Goal: Task Accomplishment & Management: Complete application form

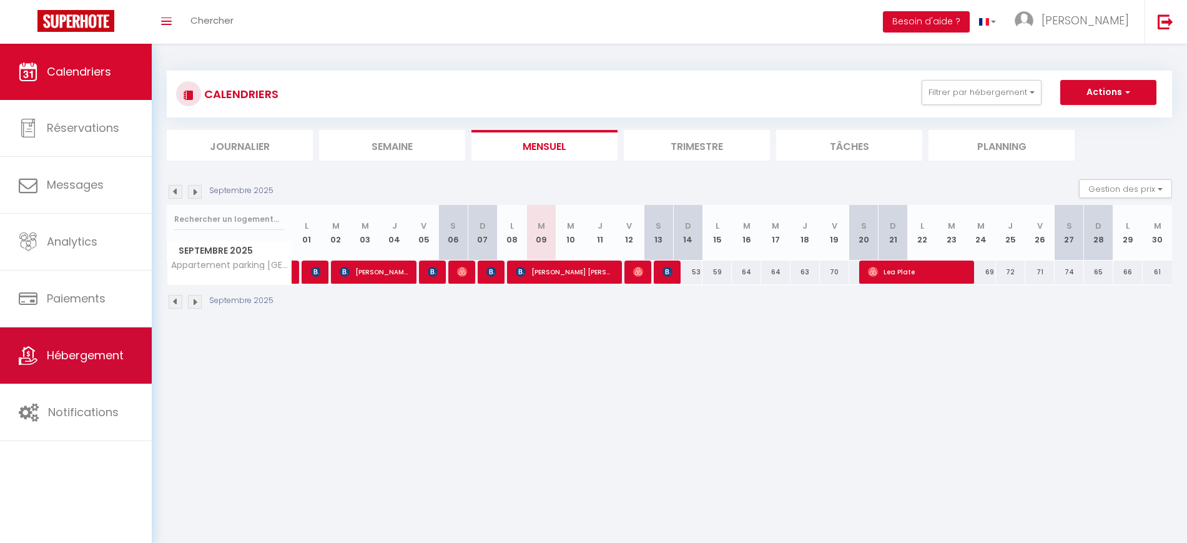
click at [99, 353] on span "Hébergement" at bounding box center [85, 355] width 77 height 16
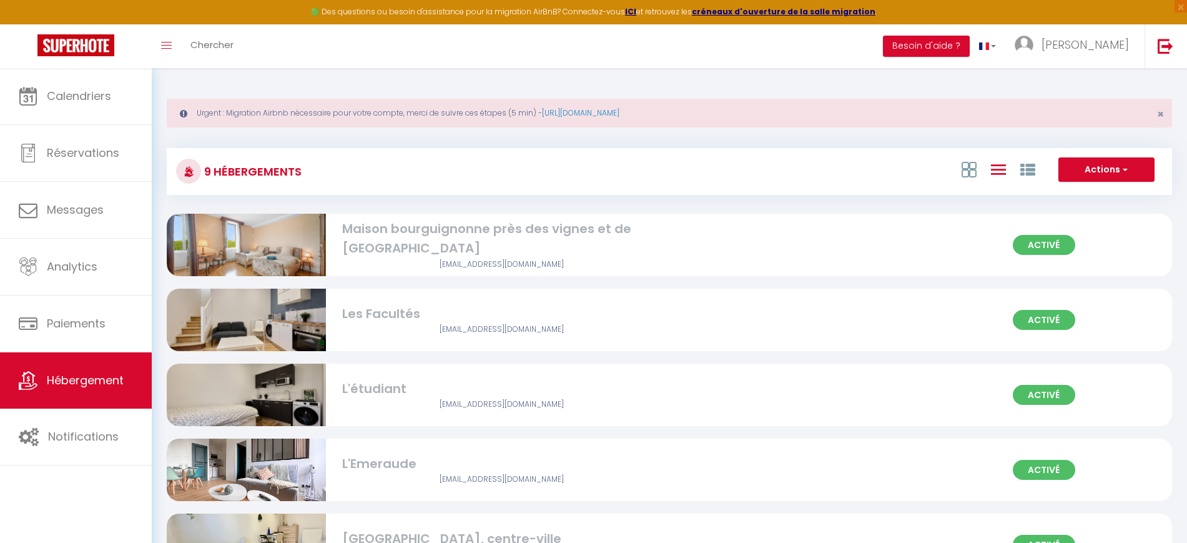
click at [252, 257] on img at bounding box center [246, 245] width 159 height 106
click at [367, 240] on div "Maison bourguignonne près des vignes et de [GEOGRAPHIC_DATA]" at bounding box center [501, 238] width 319 height 39
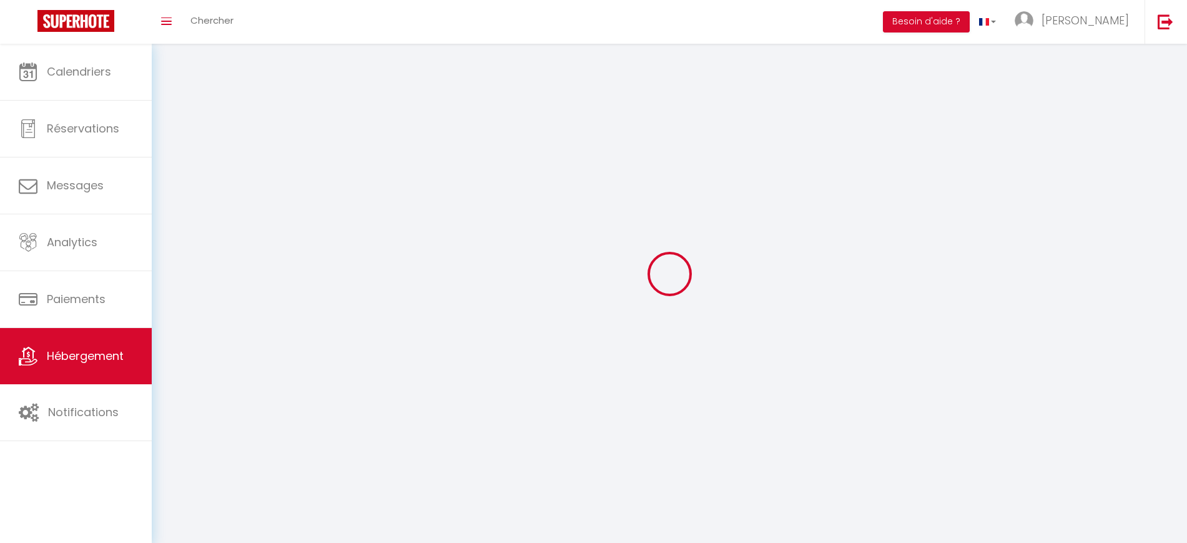
select select "1"
select select
select select "28"
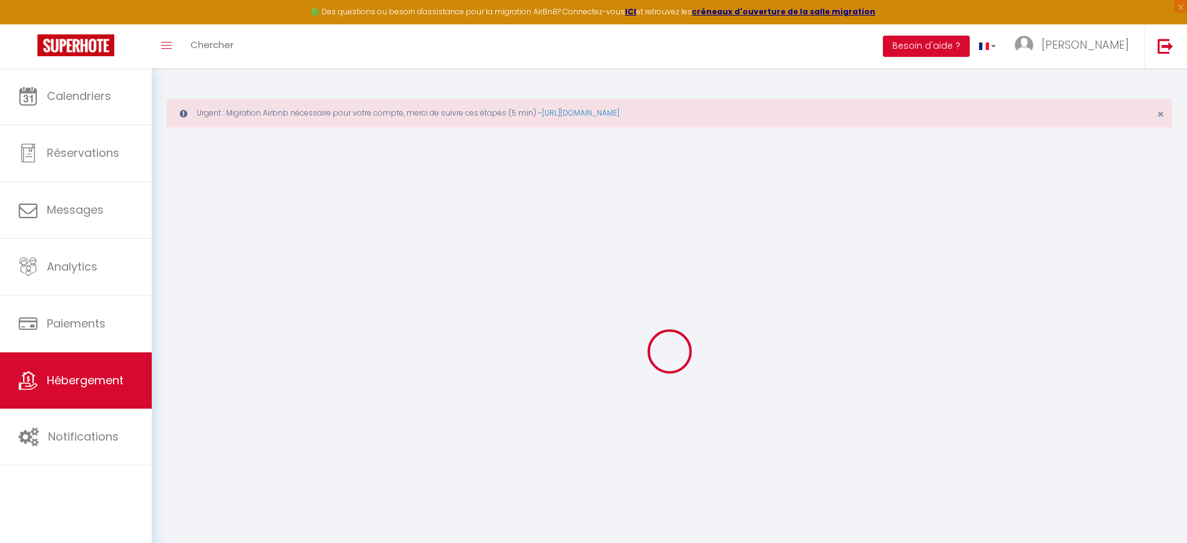
select select
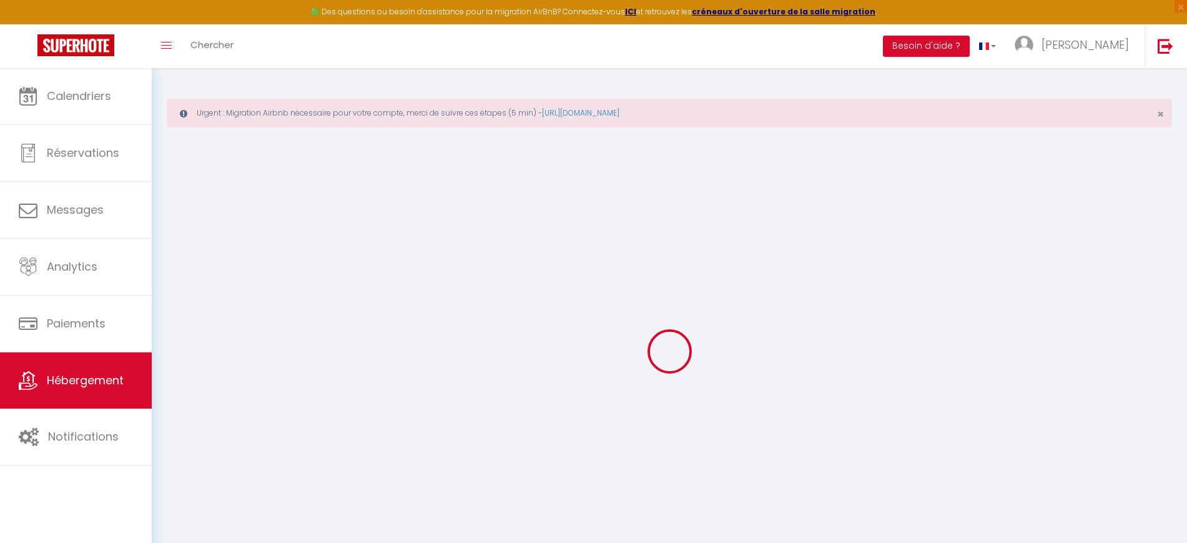
select select
checkbox input "false"
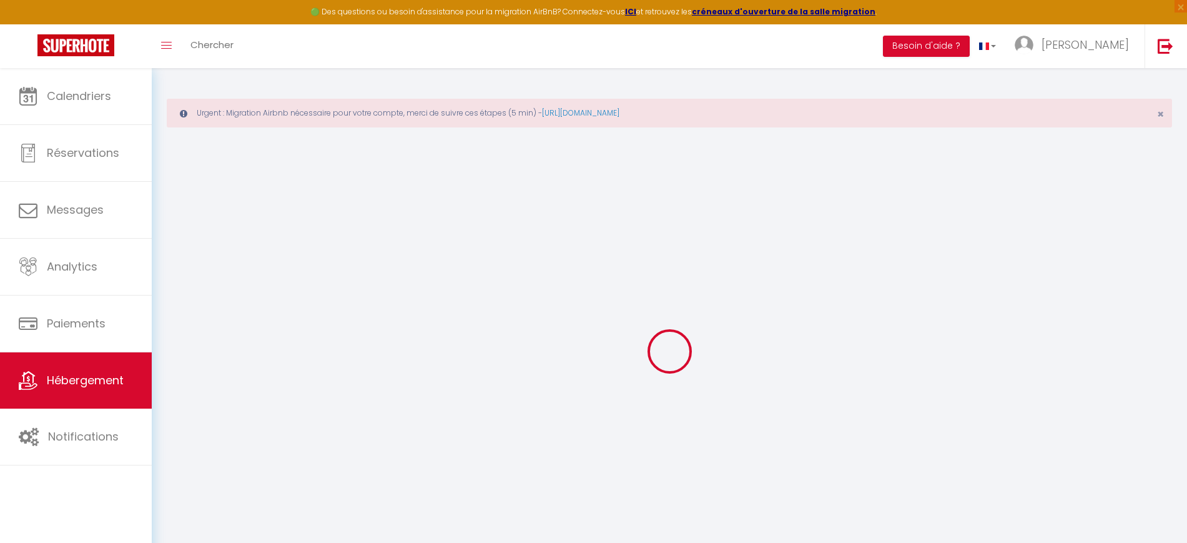
select select
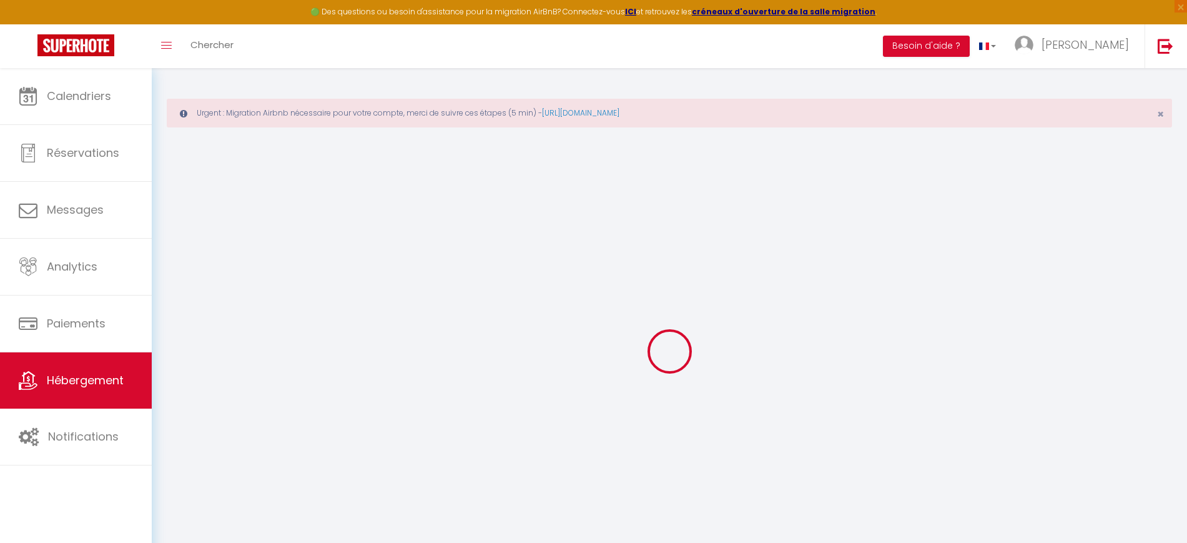
select select
checkbox input "false"
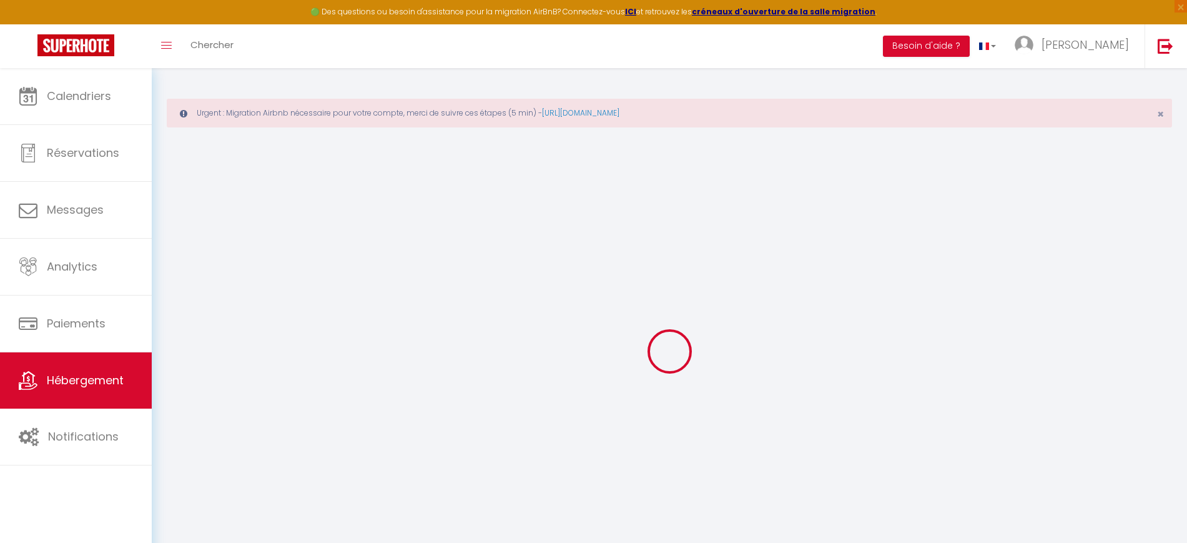
checkbox input "false"
select select
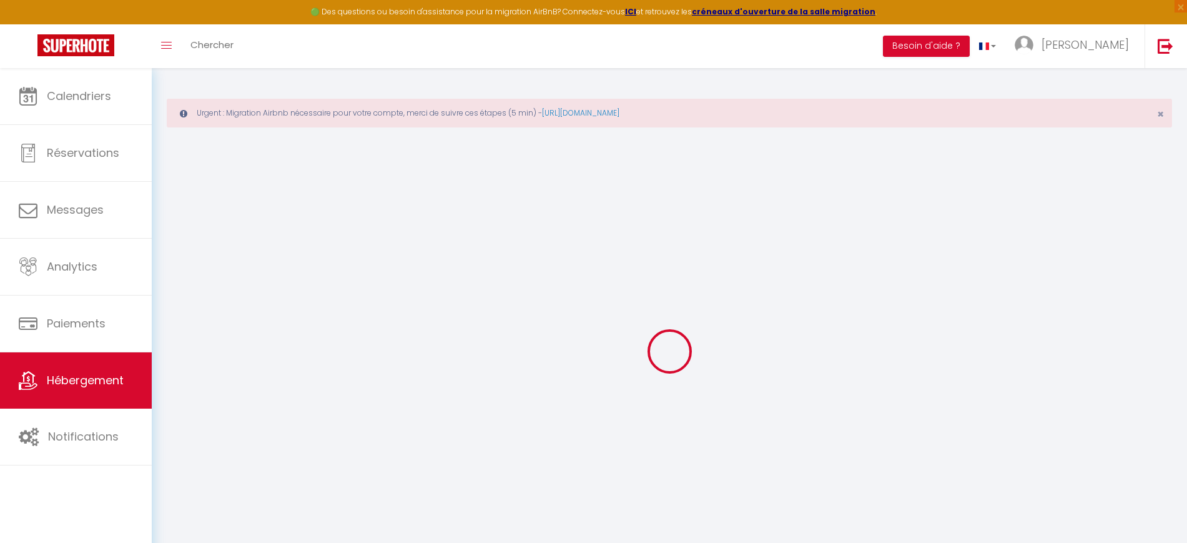
select select
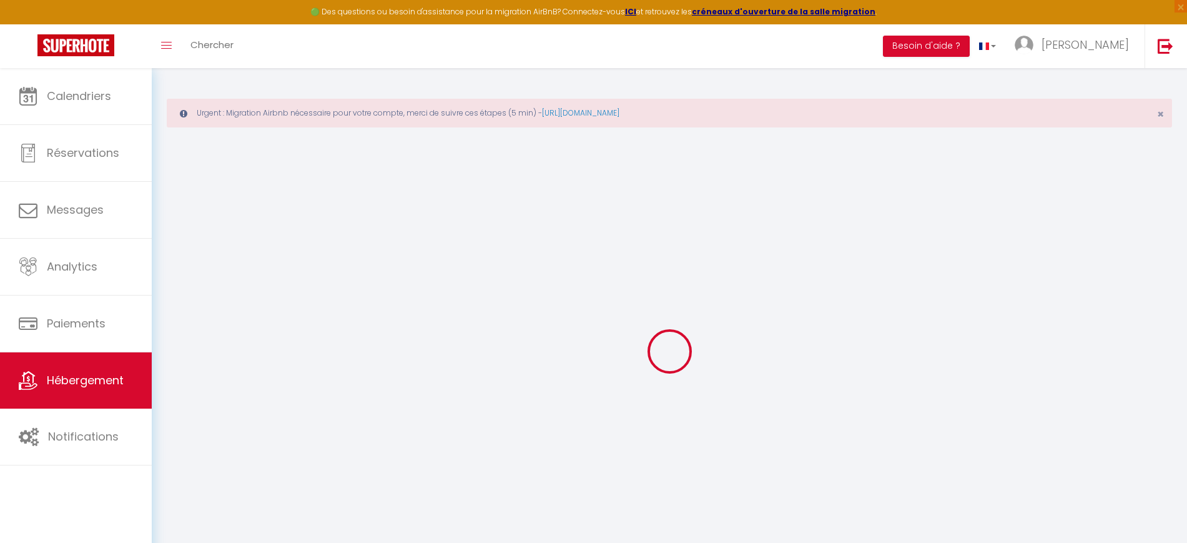
checkbox input "false"
select select
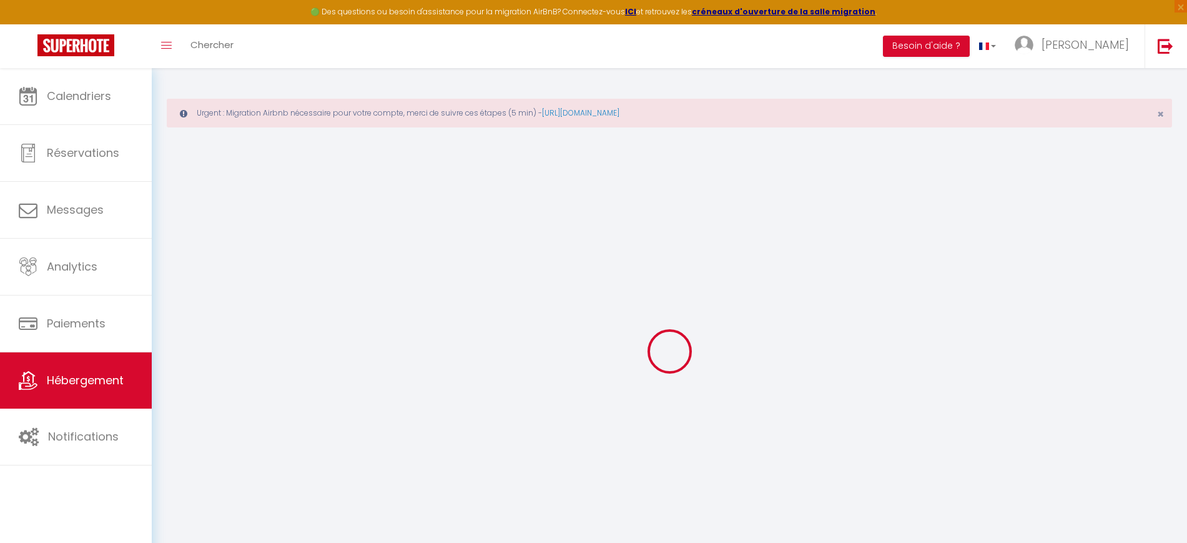
select select
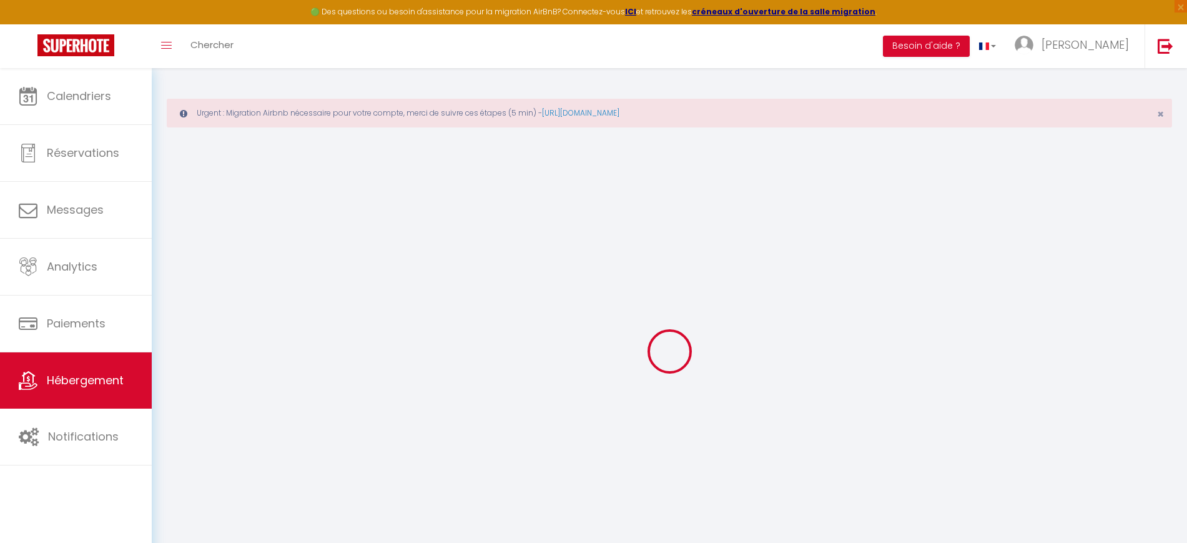
select select
checkbox input "false"
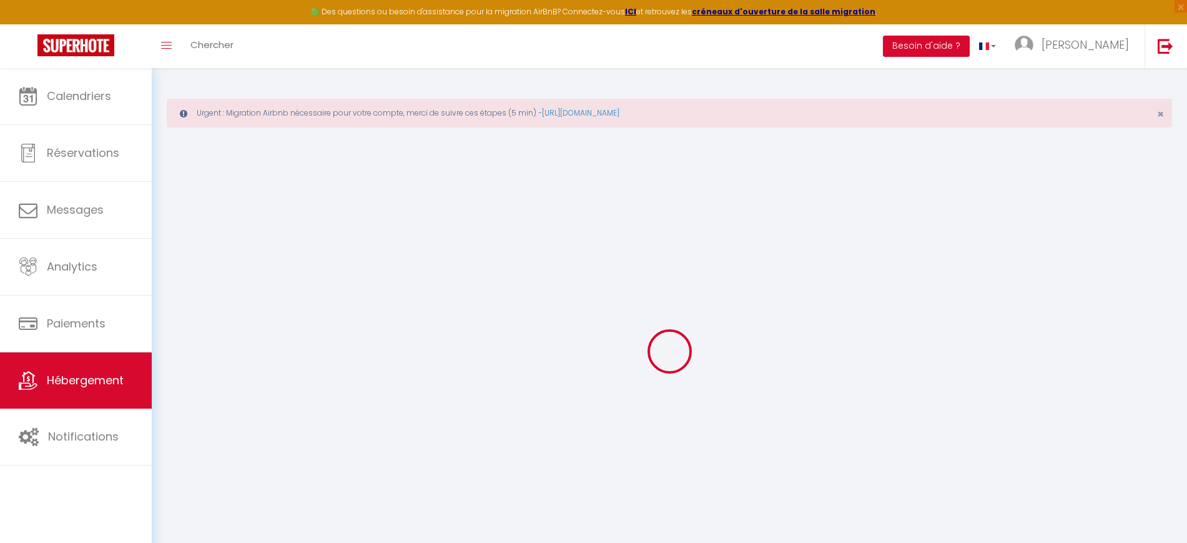
checkbox input "false"
select select
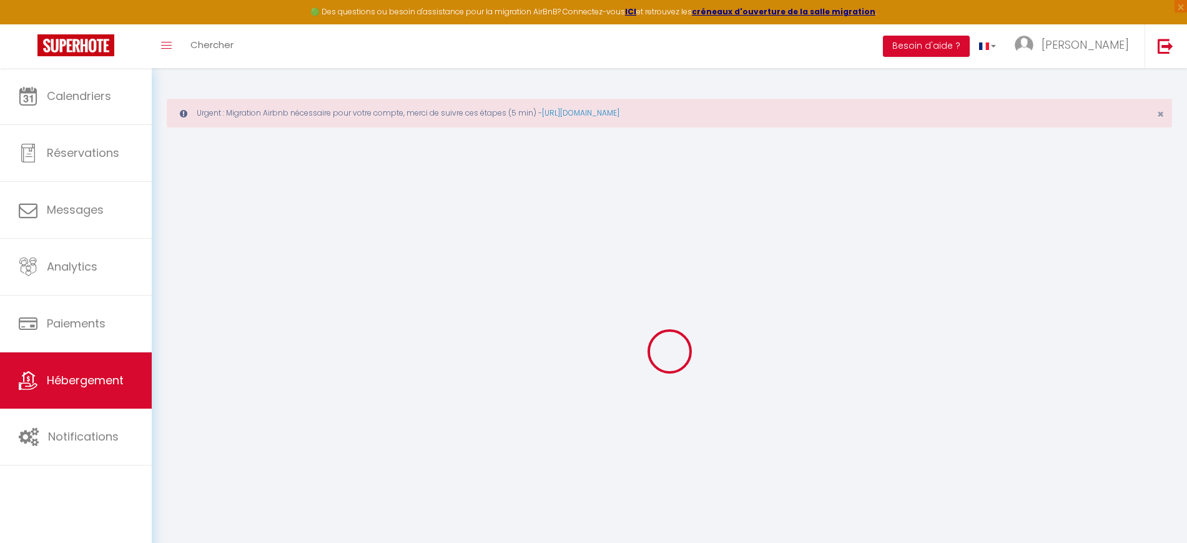
select select
checkbox input "false"
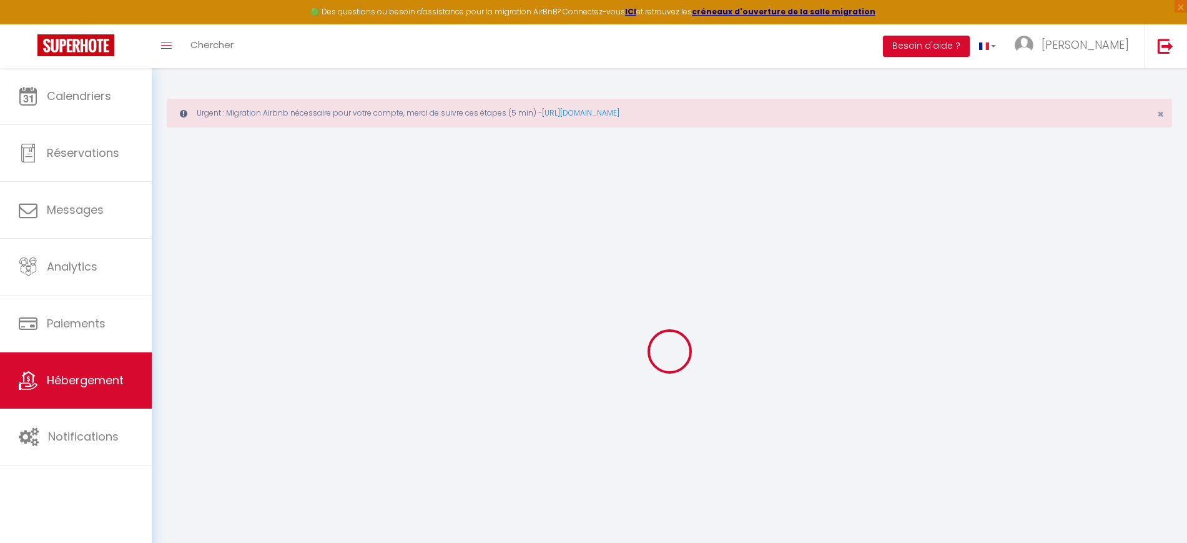
checkbox input "false"
select select
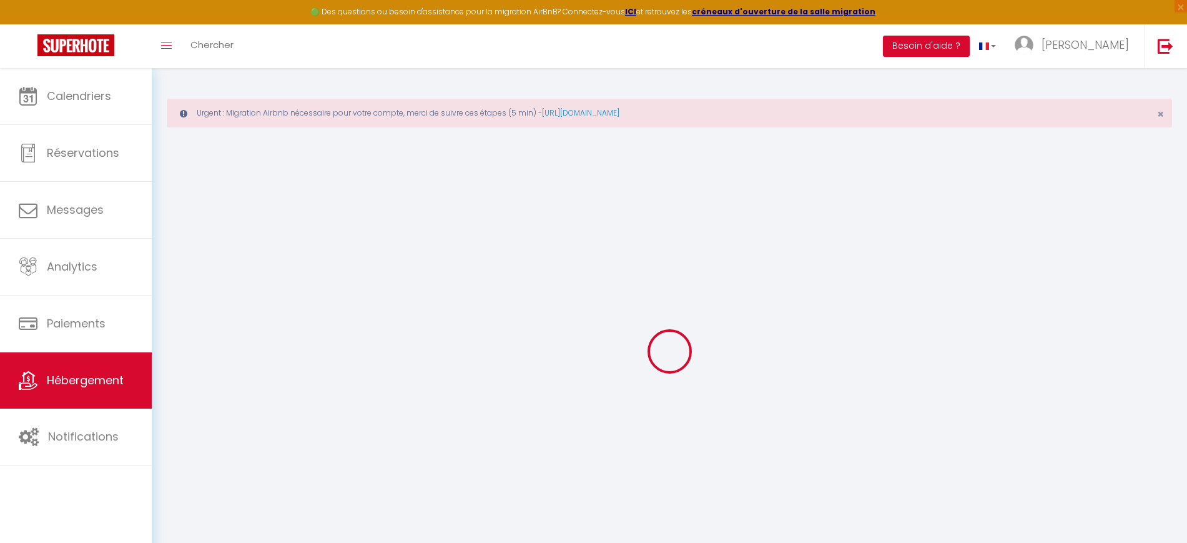
select select
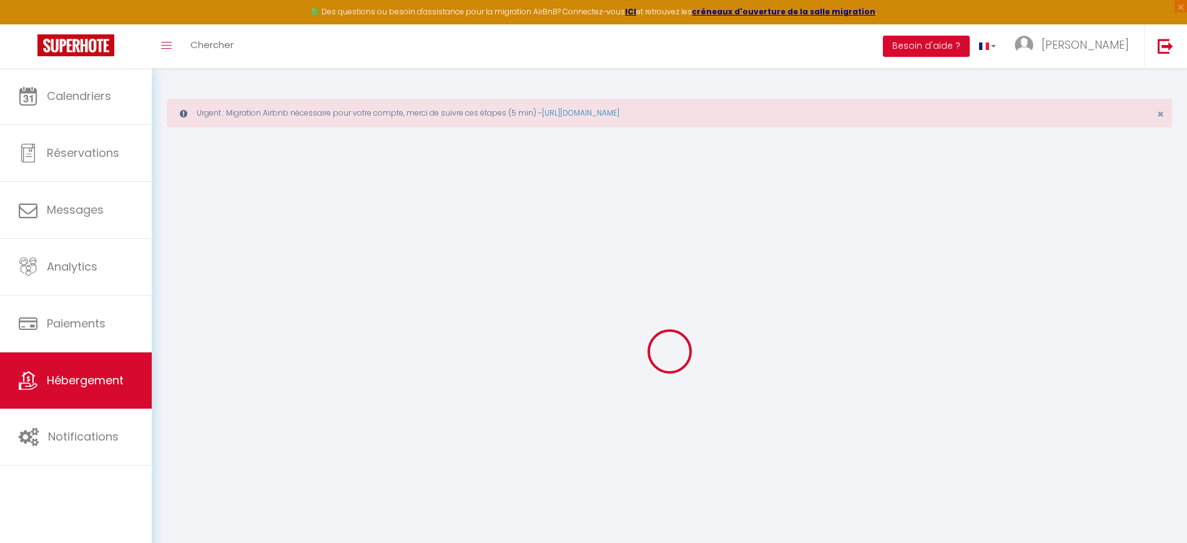
select select
checkbox input "false"
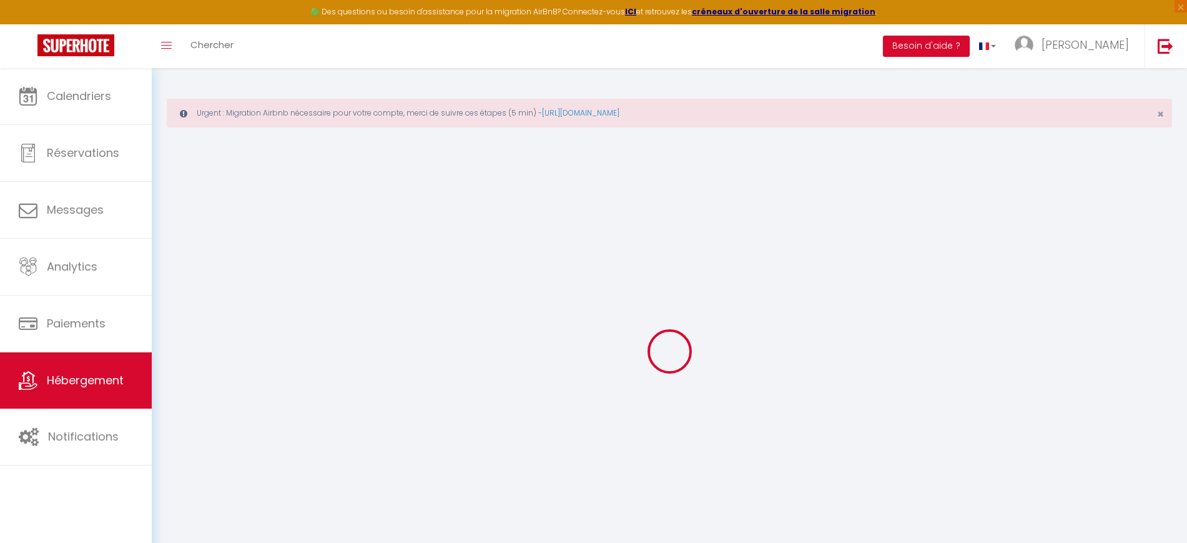
select select
type input "Maison bourguignonne près des vignes et de [GEOGRAPHIC_DATA]"
type input "[PERSON_NAME]"
type input "Gillant"
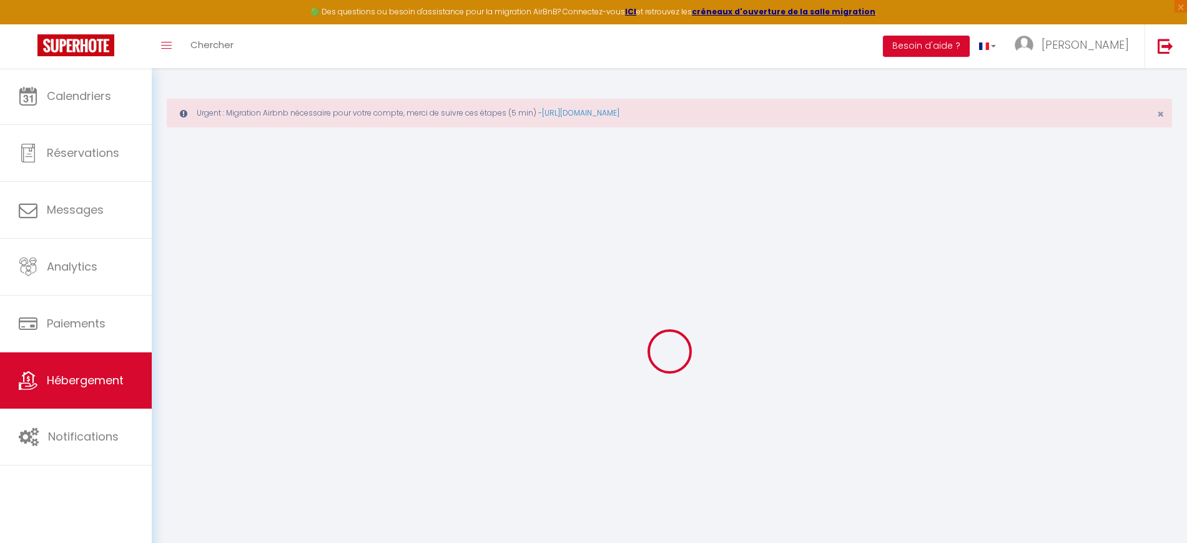
type input "[STREET_ADDRESS][PERSON_NAME]"
type input "21220"
type input "Chambolle-[GEOGRAPHIC_DATA]"
select select "houses"
select select "10"
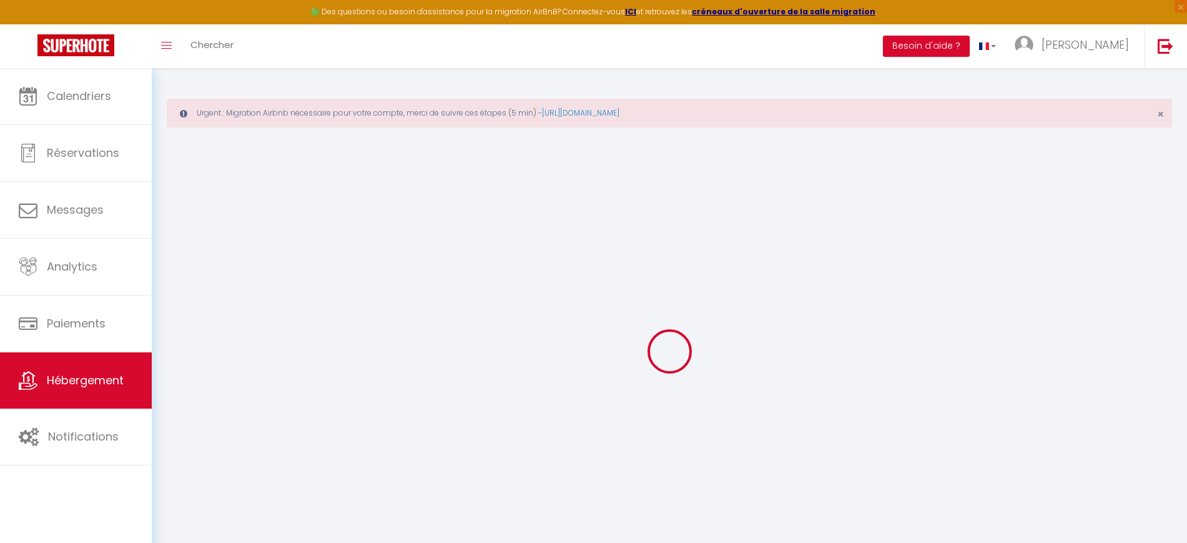
select select "6"
select select "2"
type input "450"
type input "150"
type input "1500"
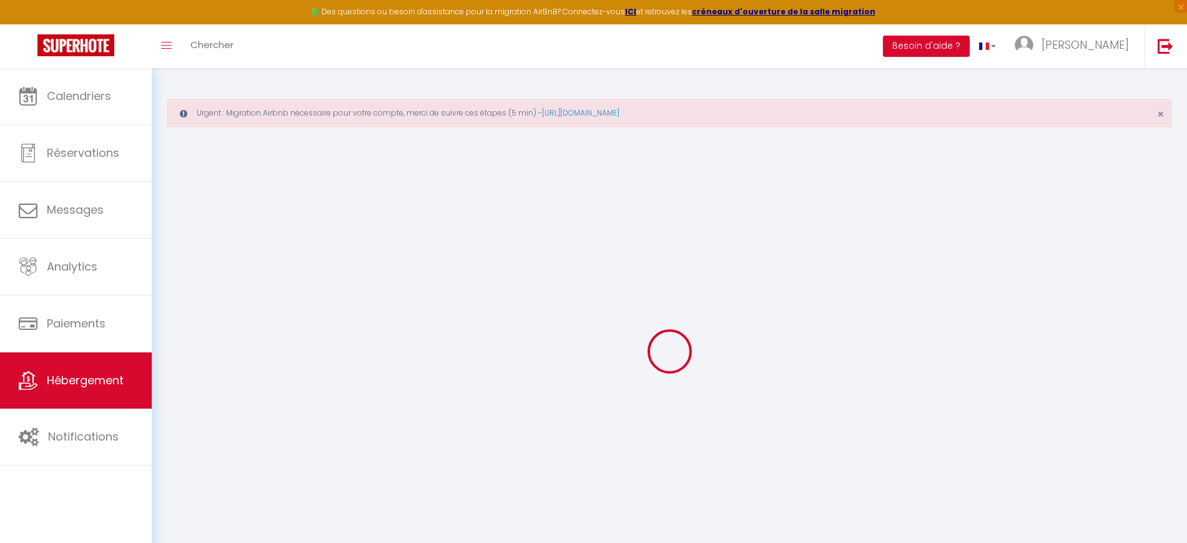
select select
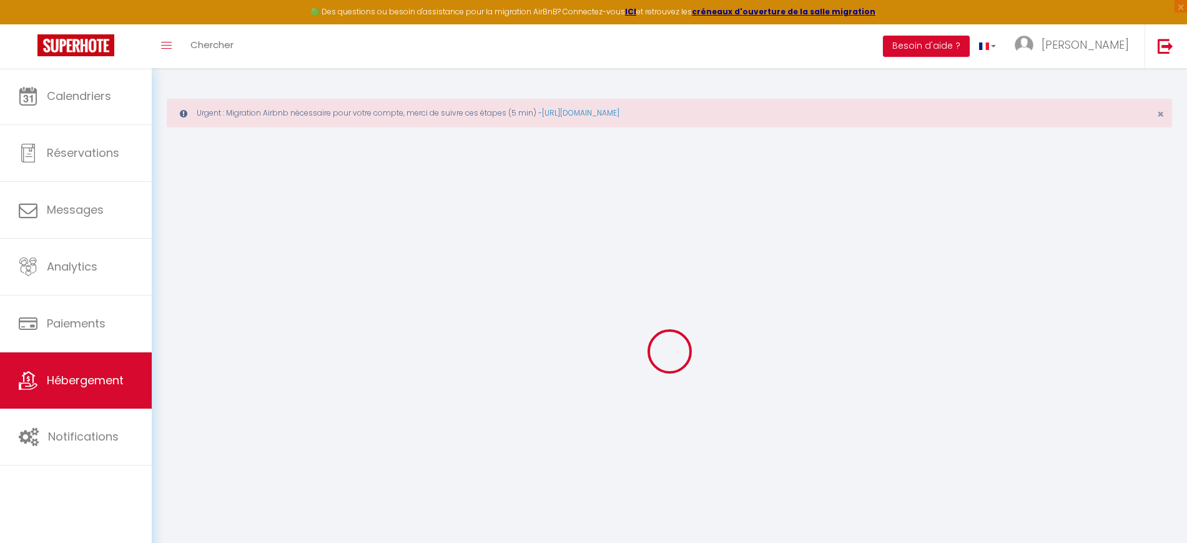
type input "[STREET_ADDRESS][PERSON_NAME]"
type input "21220"
type input "Chambolle-[GEOGRAPHIC_DATA]"
type input "[PERSON_NAME][EMAIL_ADDRESS][DOMAIN_NAME]"
select select "15843"
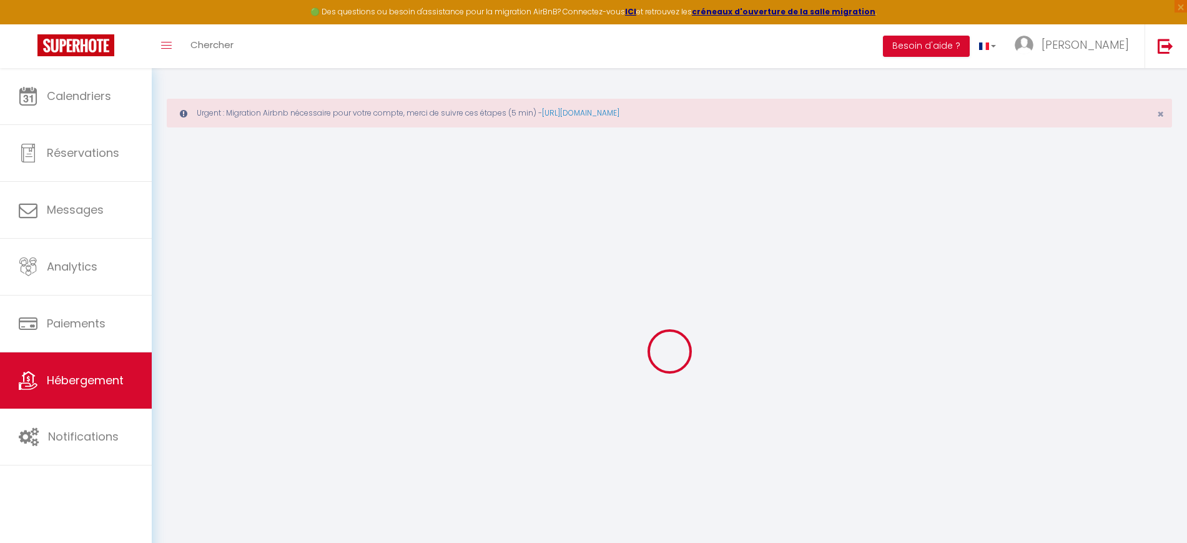
checkbox input "true"
checkbox input "false"
checkbox input "true"
checkbox input "false"
type input "0"
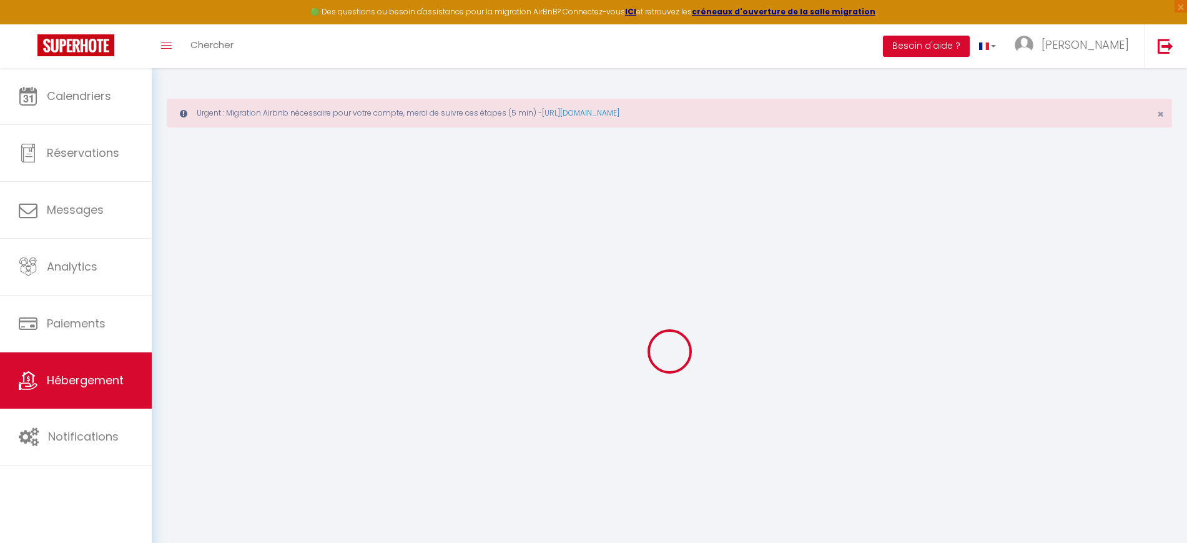
type input "0"
select select
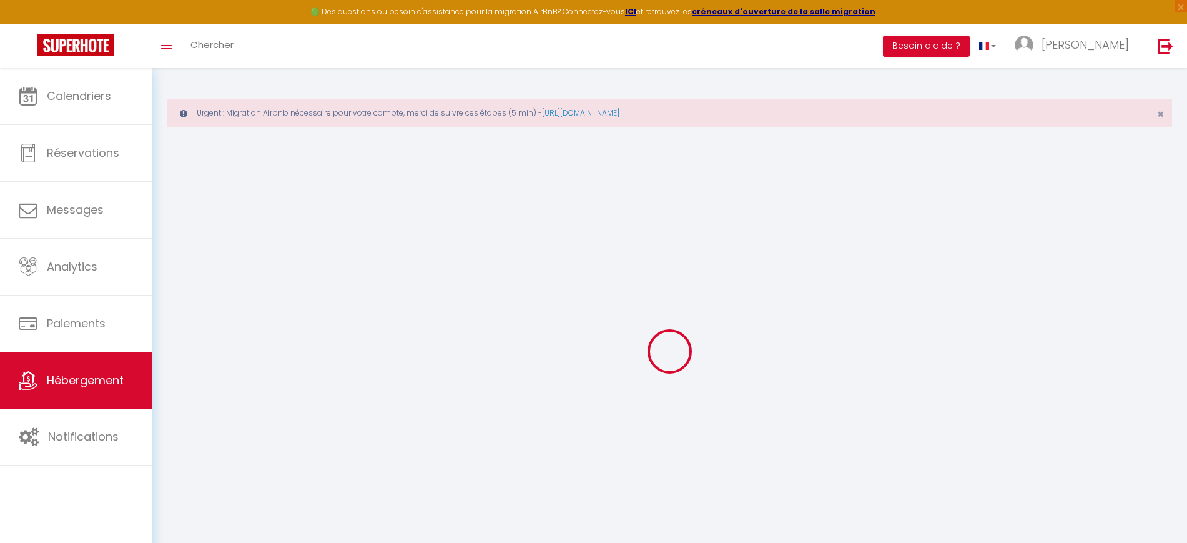
select select
checkbox input "true"
checkbox input "false"
checkbox input "true"
checkbox input "false"
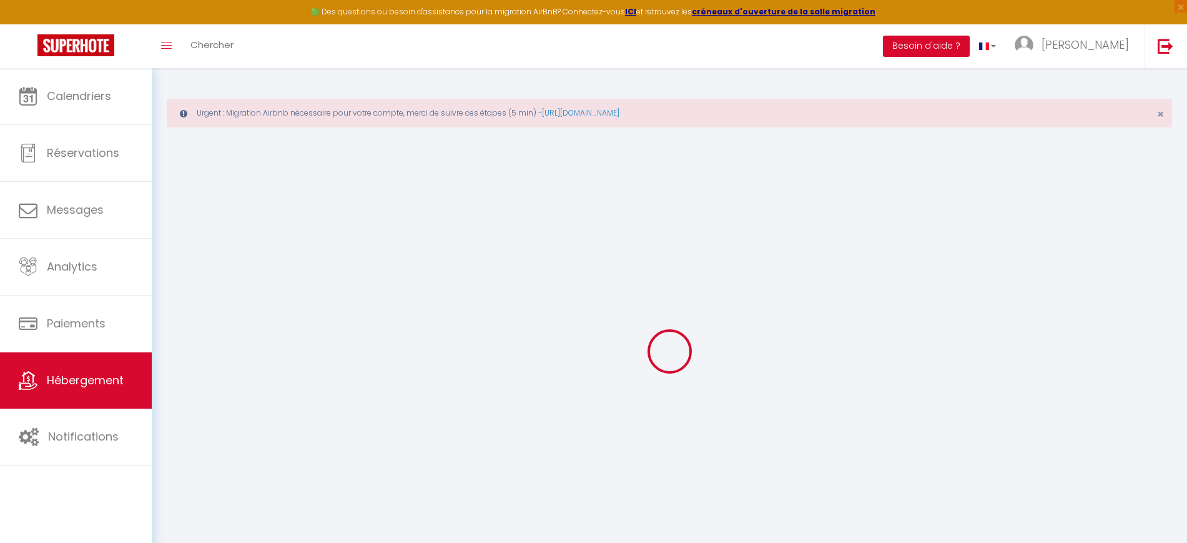
select select
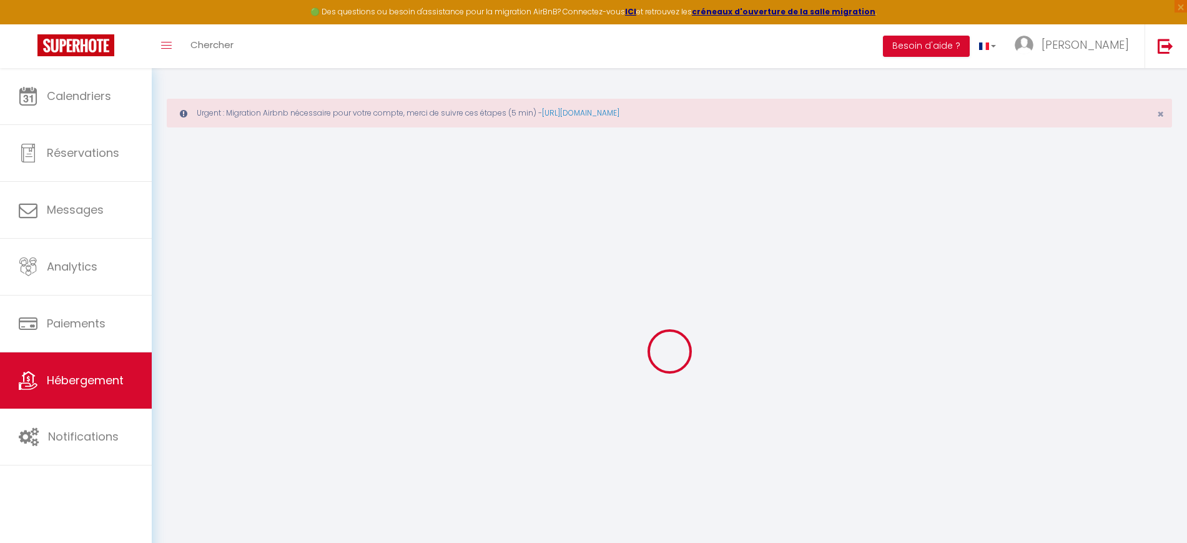
checkbox input "true"
checkbox input "false"
checkbox input "true"
checkbox input "false"
select select
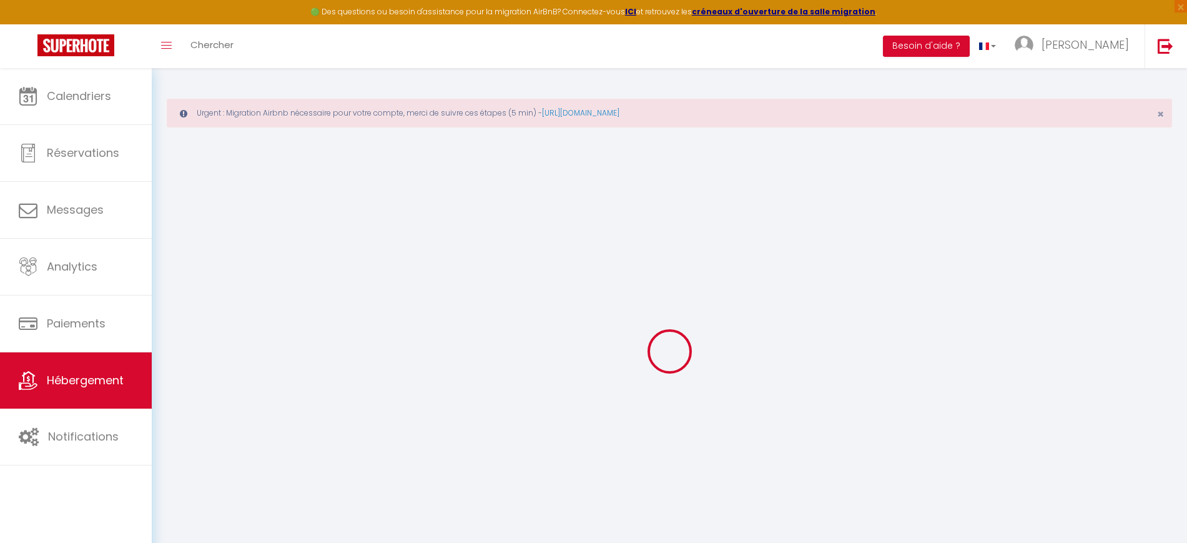
checkbox input "true"
checkbox input "false"
checkbox input "true"
checkbox input "false"
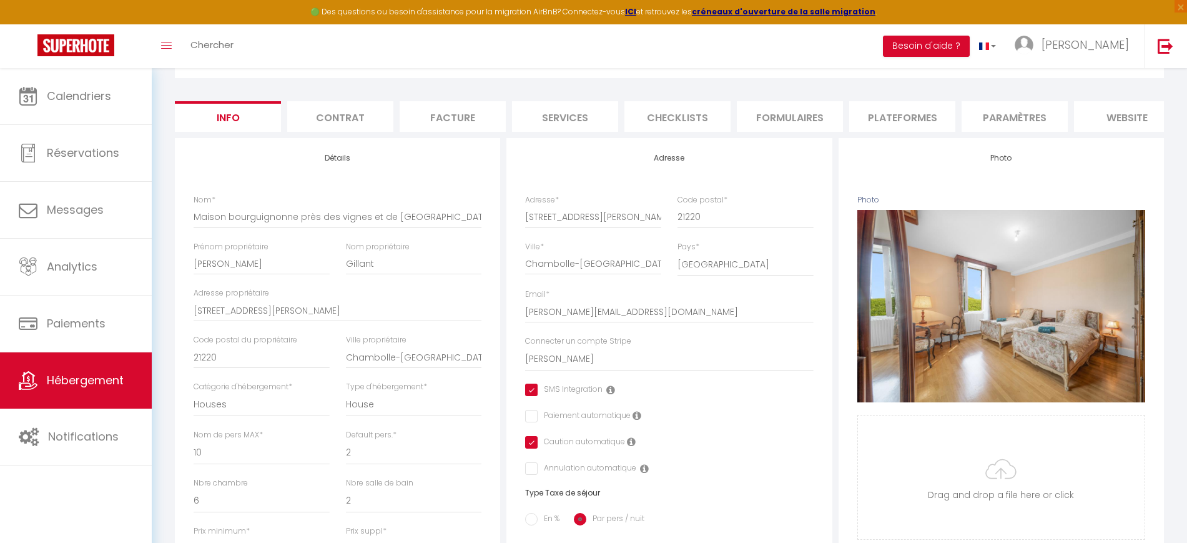
scroll to position [141, 0]
click at [575, 102] on li "Services" at bounding box center [565, 117] width 106 height 31
select select
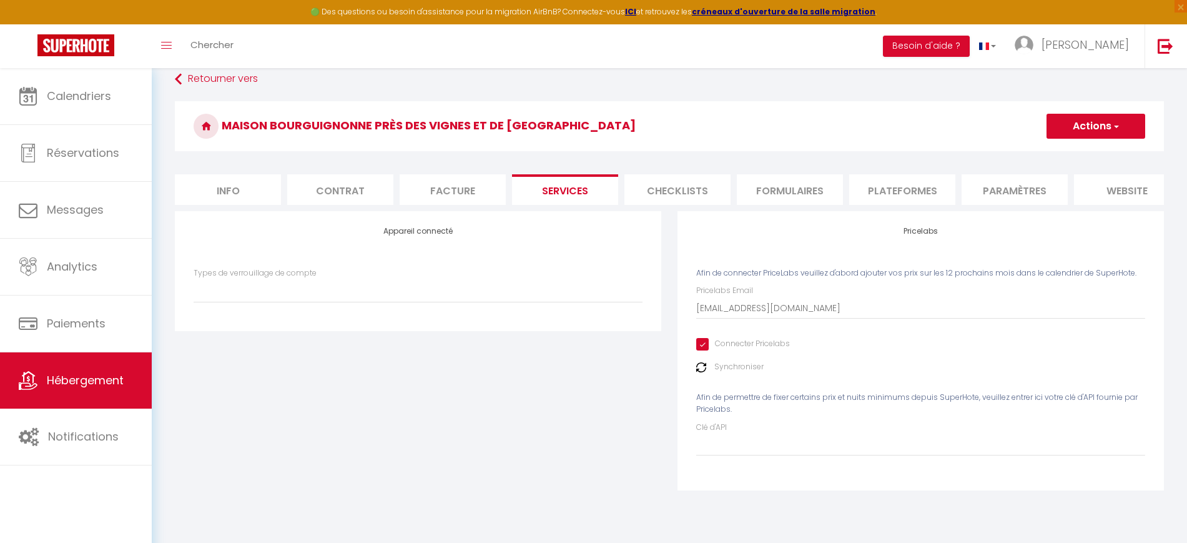
scroll to position [68, 0]
click at [893, 191] on li "Plateformes" at bounding box center [902, 189] width 106 height 31
select select
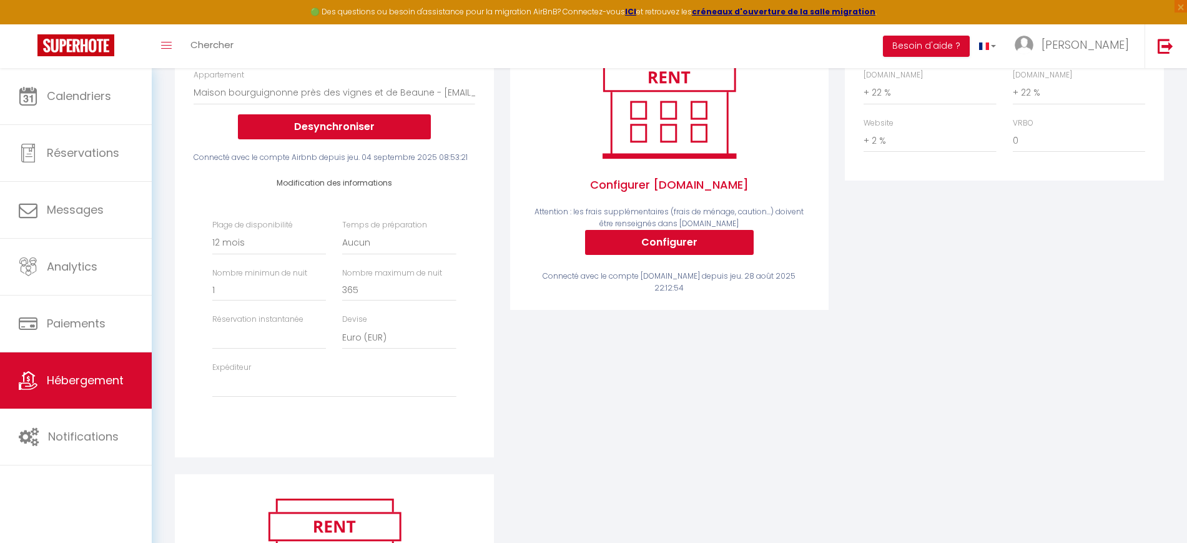
scroll to position [267, 0]
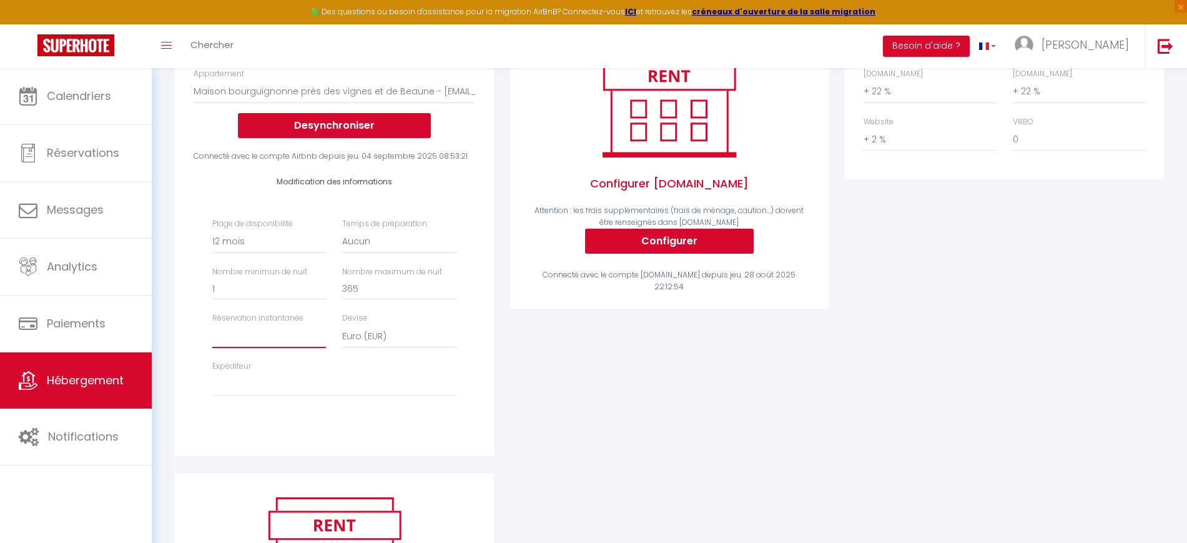
click at [273, 348] on select "Activée Demander des évaluations positives" at bounding box center [269, 336] width 114 height 24
select select "everyone"
click at [212, 336] on select "Activée Demander des évaluations positives" at bounding box center [269, 336] width 114 height 24
select select
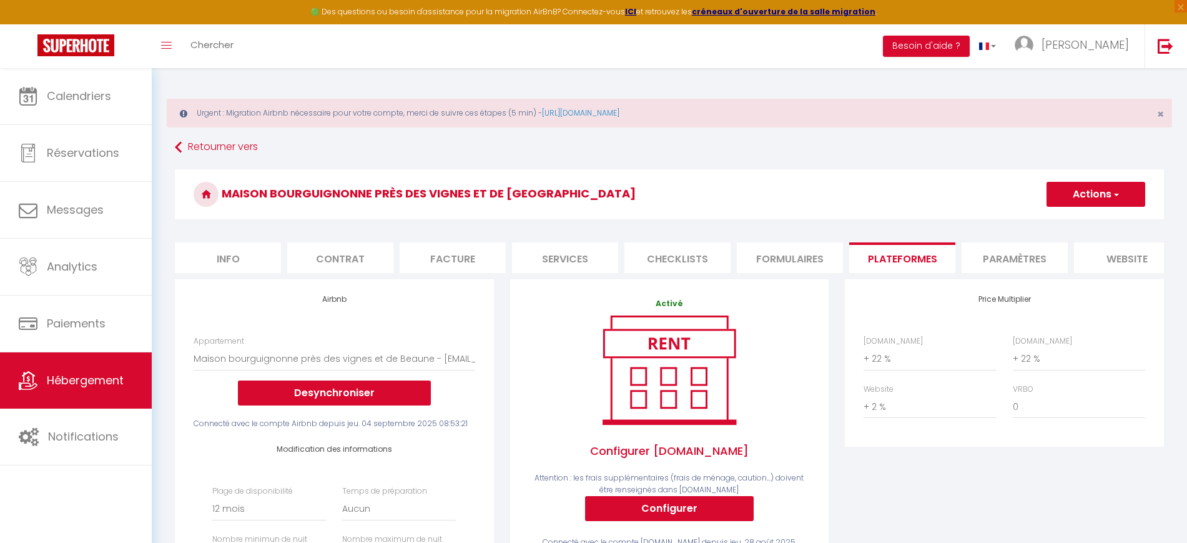
click at [1076, 196] on button "Actions" at bounding box center [1096, 194] width 99 height 25
click at [1074, 214] on link "Enregistrer" at bounding box center [1095, 222] width 99 height 16
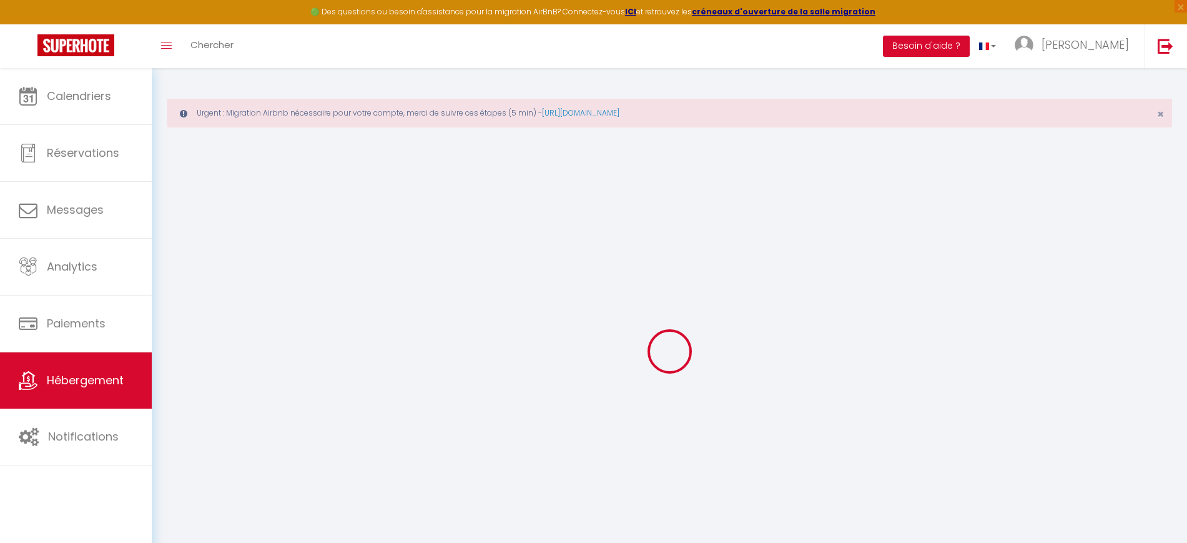
select select "365"
select select "EUR"
select select
